Goal: Check status: Check status

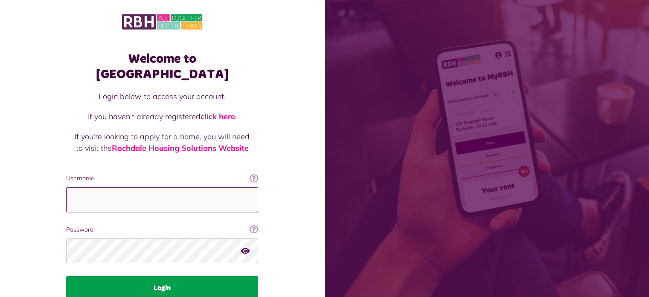
type input "**********"
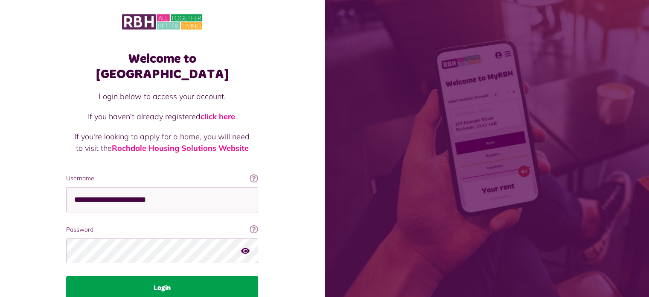
click at [173, 276] on button "Login" at bounding box center [162, 288] width 192 height 24
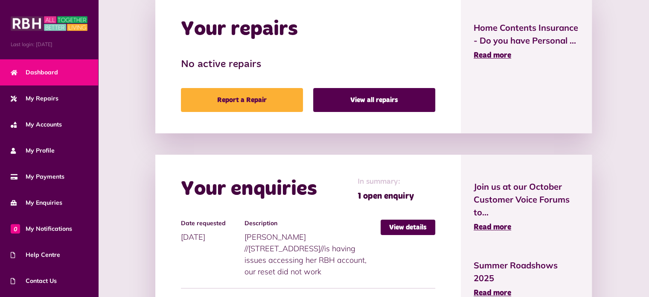
scroll to position [341, 0]
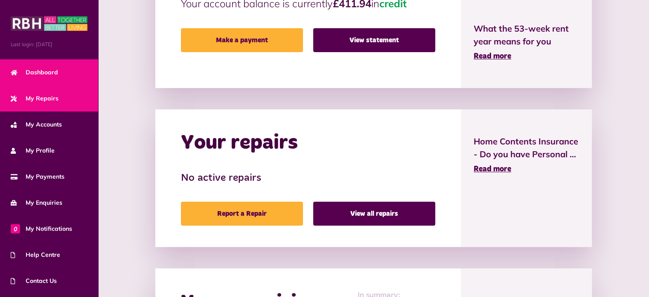
click at [41, 97] on span "My Repairs" at bounding box center [35, 98] width 48 height 9
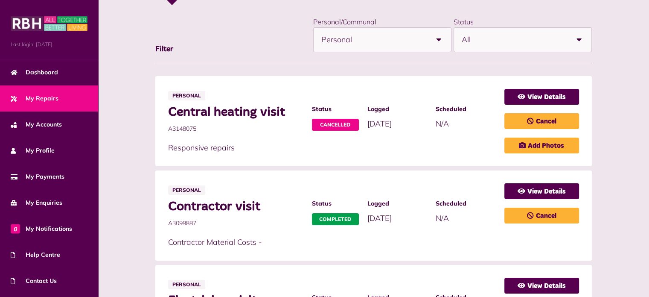
scroll to position [128, 0]
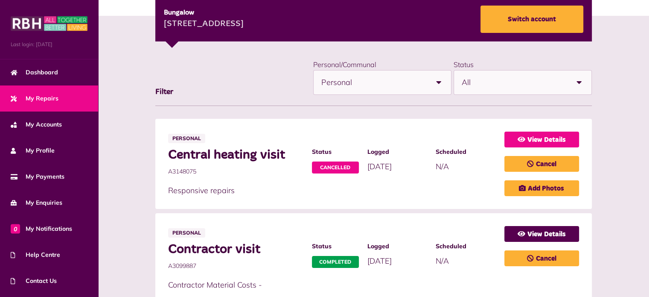
click at [557, 138] on link "View Details" at bounding box center [541, 139] width 75 height 16
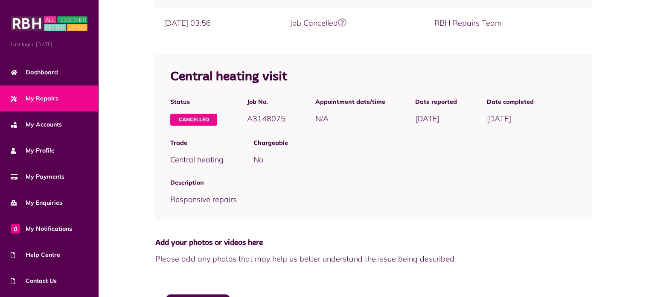
scroll to position [128, 0]
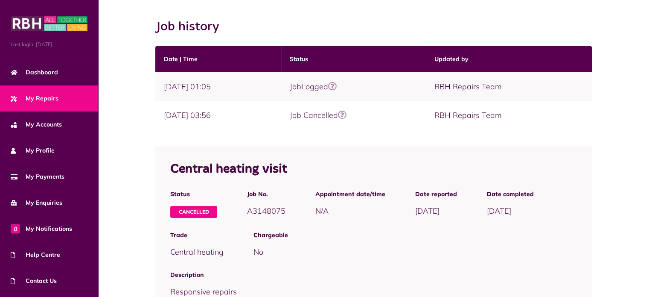
click at [347, 111] on icon at bounding box center [342, 115] width 9 height 9
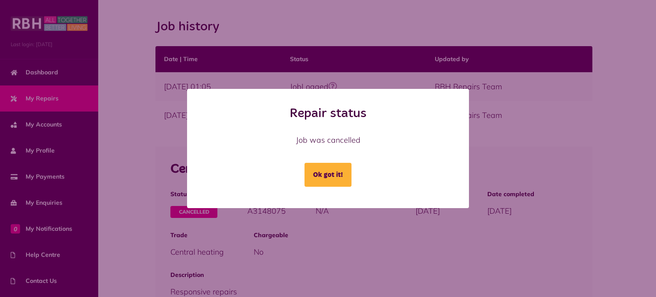
click at [413, 125] on div "Repair status Job was cancelled Ok got it!" at bounding box center [328, 148] width 248 height 85
click at [346, 180] on button "Ok got it!" at bounding box center [327, 175] width 47 height 24
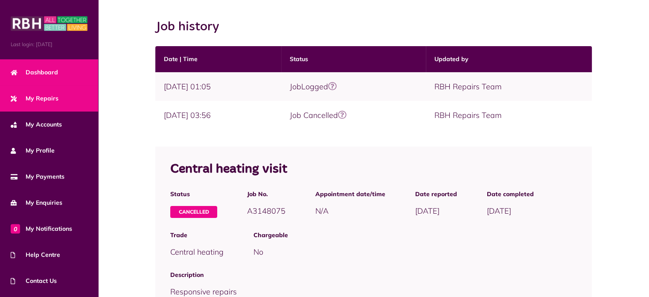
click at [39, 68] on span "Dashboard" at bounding box center [34, 72] width 47 height 9
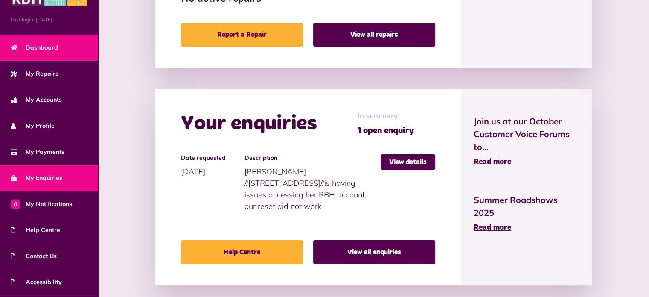
scroll to position [48, 0]
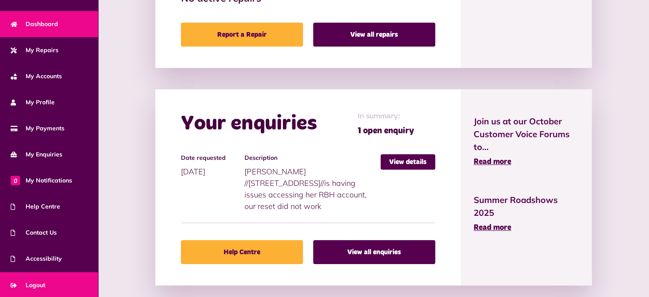
click at [39, 280] on span "Logout" at bounding box center [28, 284] width 35 height 9
